Goal: Transaction & Acquisition: Purchase product/service

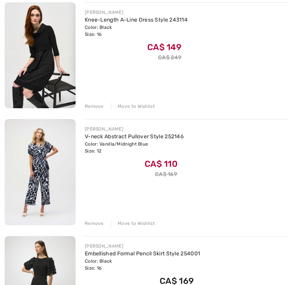
scroll to position [233, 0]
click at [94, 223] on div "Remove" at bounding box center [94, 223] width 19 height 7
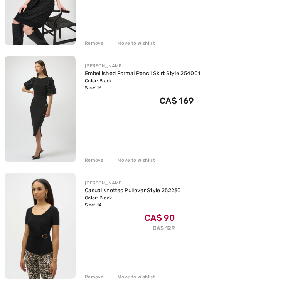
scroll to position [296, 0]
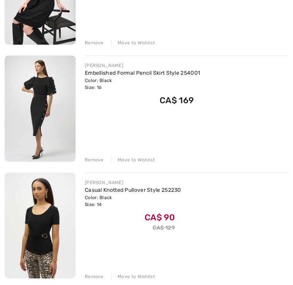
click at [92, 158] on div "Remove" at bounding box center [94, 159] width 19 height 7
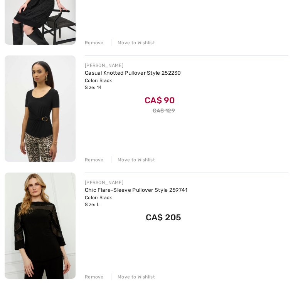
click at [94, 273] on div "Remove" at bounding box center [94, 276] width 19 height 7
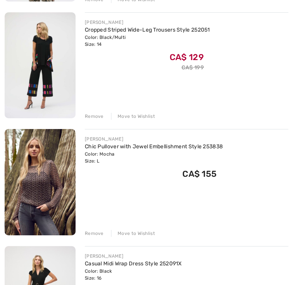
scroll to position [457, 0]
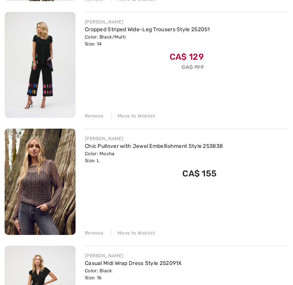
click at [93, 228] on div "Remove Move to Wishlist" at bounding box center [186, 232] width 203 height 8
click at [91, 231] on div "Remove" at bounding box center [94, 233] width 19 height 7
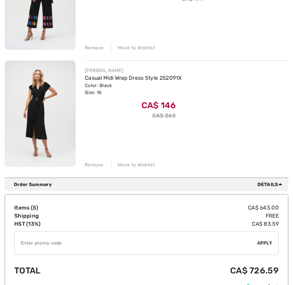
scroll to position [525, 0]
click at [146, 247] on input "TEXT" at bounding box center [136, 242] width 242 height 23
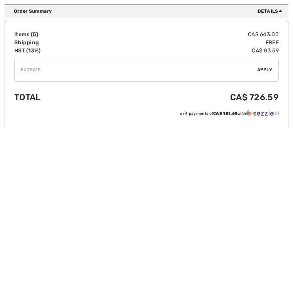
type input "EXTRA15"
click at [268, 223] on span "Apply" at bounding box center [264, 226] width 15 height 7
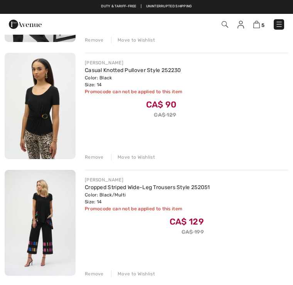
scroll to position [294, 0]
